Goal: Register for event/course

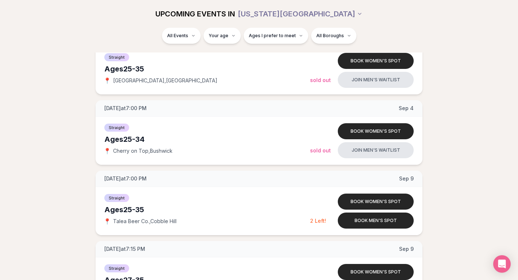
scroll to position [334, 0]
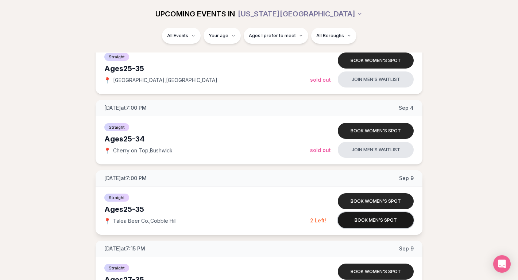
click at [396, 224] on button "Book men's spot" at bounding box center [376, 220] width 76 height 16
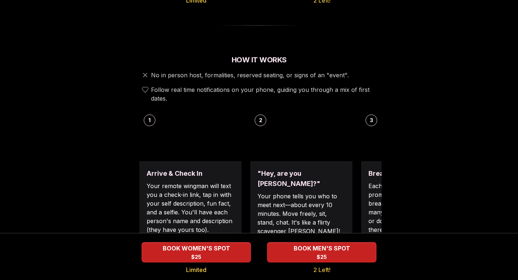
scroll to position [232, 0]
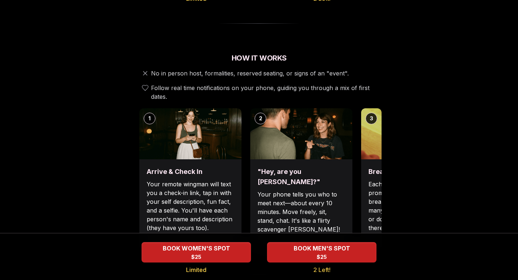
click at [372, 180] on p "Each date will have new convo prompts on screen to help break the ice. Cycle th…" at bounding box center [412, 206] width 88 height 53
click at [376, 180] on p "Each date will have new convo prompts on screen to help break the ice. Cycle th…" at bounding box center [412, 206] width 88 height 53
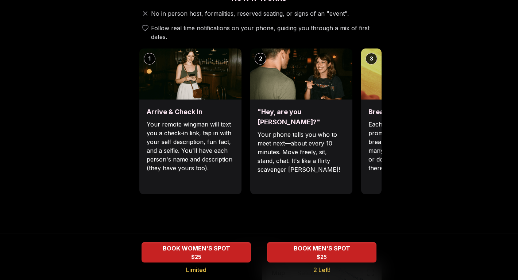
scroll to position [294, 0]
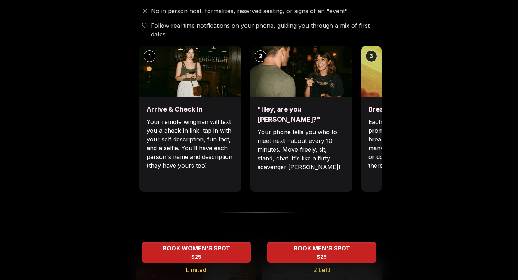
click at [374, 117] on p "Each date will have new convo prompts on screen to help break the ice. Cycle th…" at bounding box center [412, 143] width 88 height 53
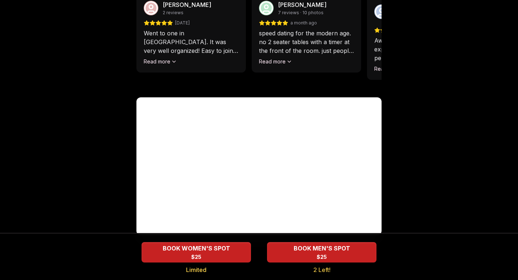
scroll to position [718, 0]
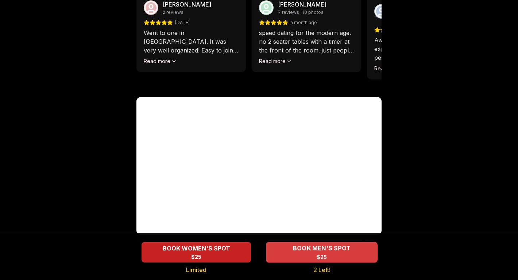
click at [335, 251] on span "BOOK MEN'S SPOT" at bounding box center [321, 248] width 61 height 9
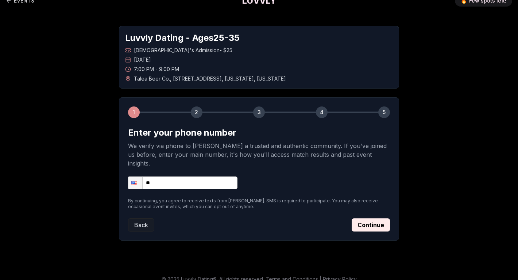
click at [201, 176] on input "**" at bounding box center [182, 182] width 109 height 13
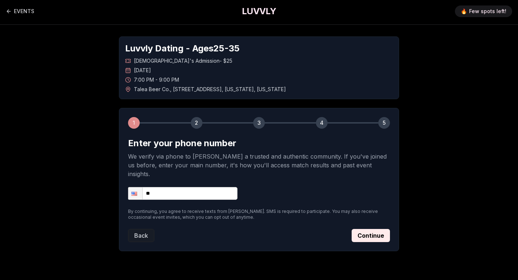
scroll to position [0, 0]
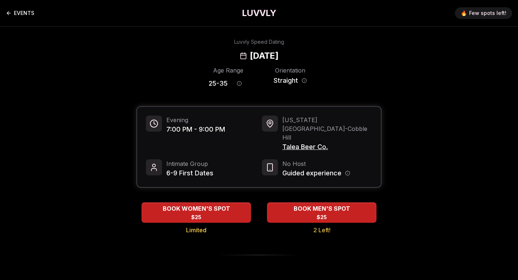
click at [16, 10] on link "EVENTS" at bounding box center [20, 13] width 28 height 15
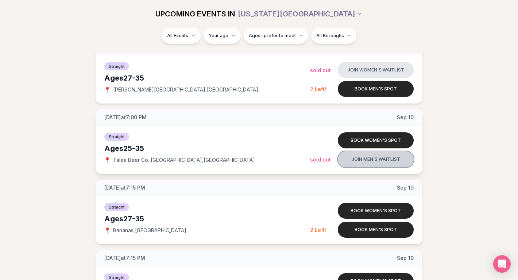
scroll to position [607, 0]
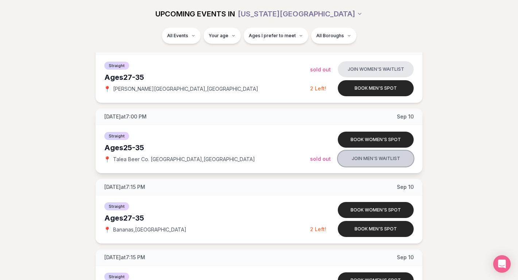
click at [361, 164] on button "Join men's waitlist" at bounding box center [376, 159] width 76 height 16
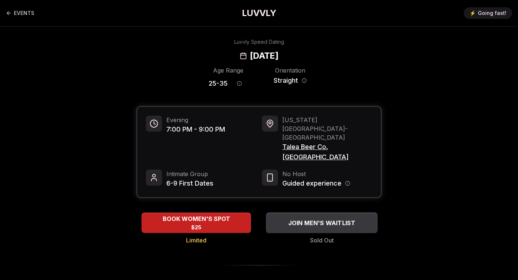
click at [342, 218] on span "JOIN MEN'S WAITLIST" at bounding box center [322, 222] width 70 height 9
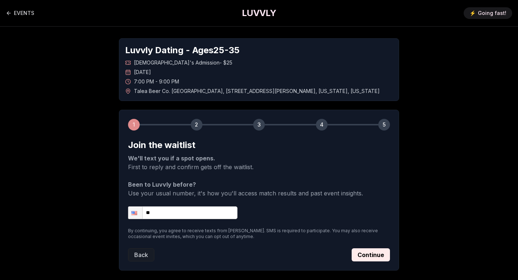
click at [222, 215] on input "**" at bounding box center [182, 212] width 109 height 13
type input "**********"
click at [364, 252] on button "Continue" at bounding box center [370, 254] width 38 height 13
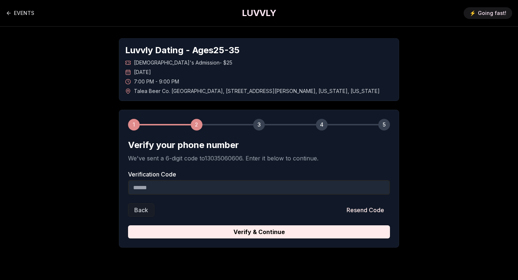
click at [283, 184] on input "Verification Code" at bounding box center [259, 187] width 262 height 15
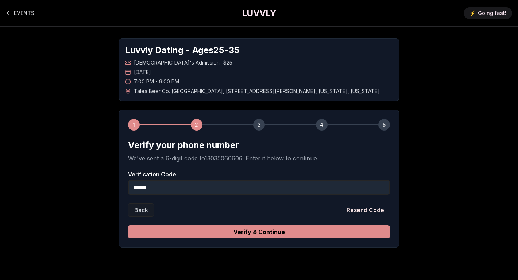
type input "******"
click at [261, 231] on button "Verify & Continue" at bounding box center [259, 231] width 262 height 13
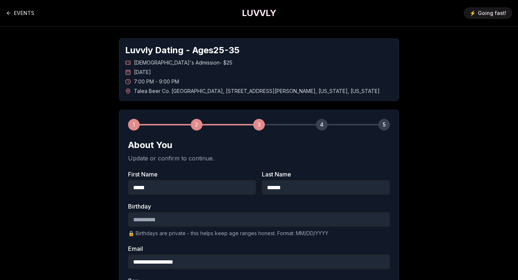
click at [256, 225] on input "Birthday" at bounding box center [259, 219] width 262 height 15
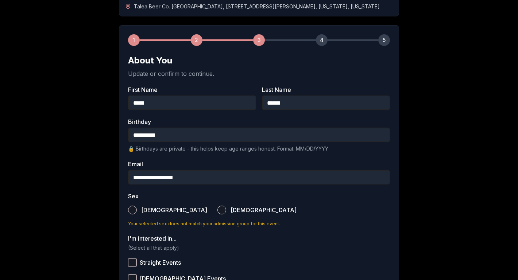
scroll to position [96, 0]
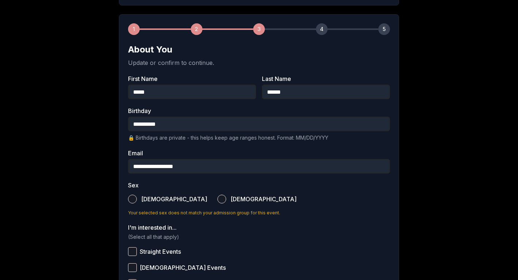
type input "**********"
click at [135, 199] on button "[DEMOGRAPHIC_DATA]" at bounding box center [132, 199] width 9 height 9
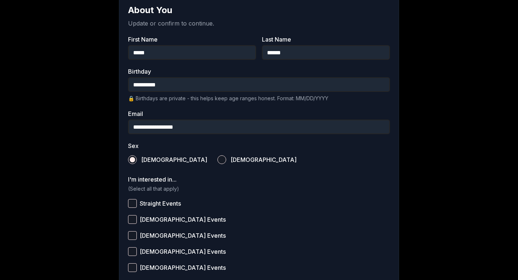
scroll to position [137, 0]
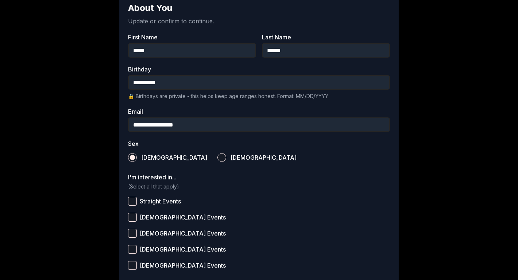
click at [133, 199] on button "Straight Events" at bounding box center [132, 201] width 9 height 9
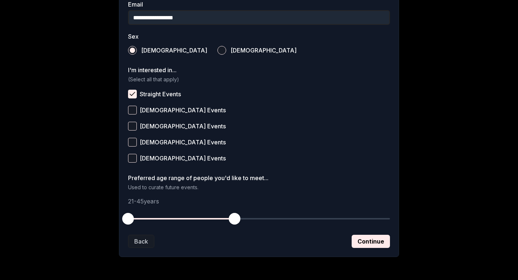
scroll to position [247, 0]
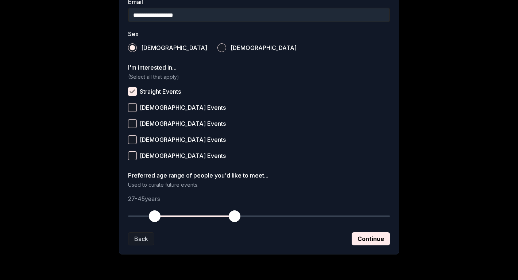
drag, startPoint x: 131, startPoint y: 216, endPoint x: 156, endPoint y: 215, distance: 25.2
click at [156, 215] on span "button" at bounding box center [155, 216] width 12 height 12
drag, startPoint x: 234, startPoint y: 215, endPoint x: 183, endPoint y: 217, distance: 51.5
click at [183, 217] on span "button" at bounding box center [181, 216] width 12 height 12
click at [362, 240] on button "Continue" at bounding box center [370, 238] width 38 height 13
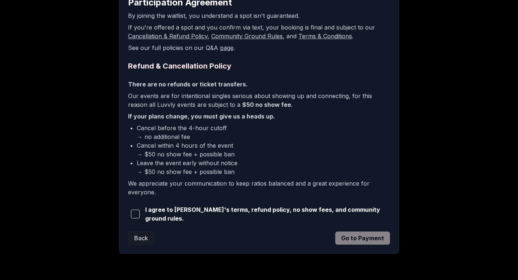
scroll to position [151, 0]
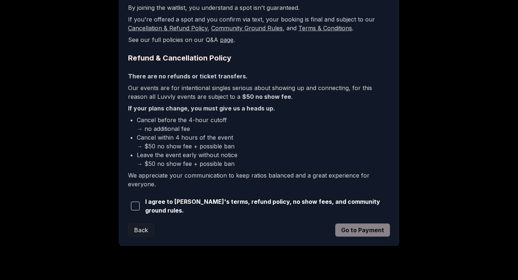
click at [136, 203] on span "button" at bounding box center [135, 206] width 9 height 9
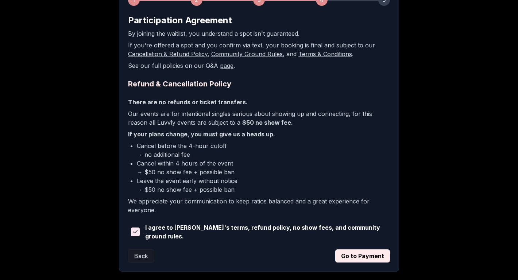
scroll to position [127, 0]
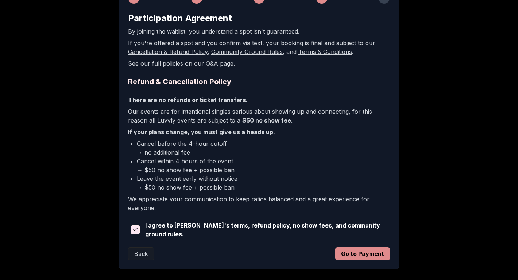
click at [352, 252] on button "Go to Payment" at bounding box center [362, 253] width 55 height 13
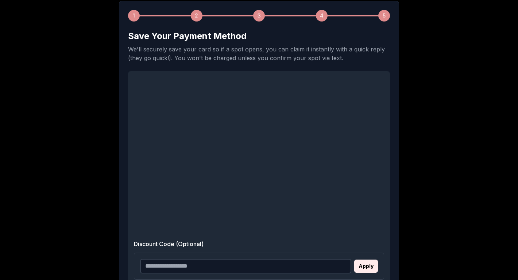
scroll to position [108, 0]
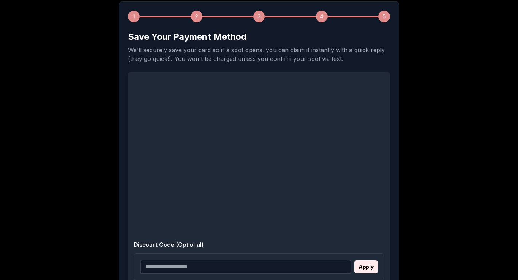
click at [408, 172] on div "Luvvly Dating - Ages [DEMOGRAPHIC_DATA] [DEMOGRAPHIC_DATA]'s Admission - $25 [D…" at bounding box center [259, 164] width 510 height 492
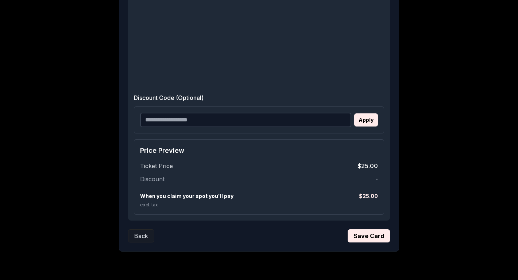
scroll to position [256, 0]
click at [378, 241] on button "Save Card" at bounding box center [368, 235] width 42 height 13
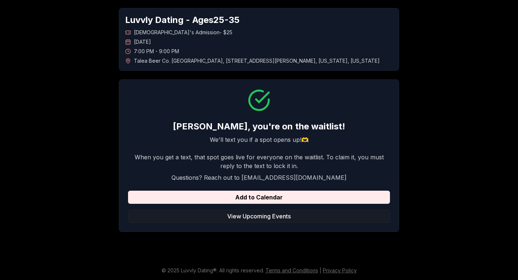
scroll to position [30, 0]
